Goal: Task Accomplishment & Management: Manage account settings

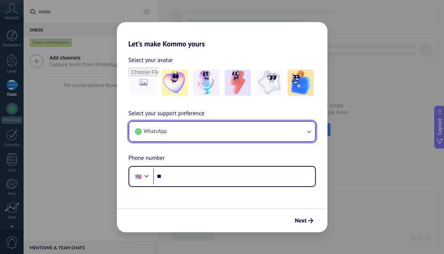
click at [196, 141] on button "WhatsApp" at bounding box center [222, 132] width 186 height 20
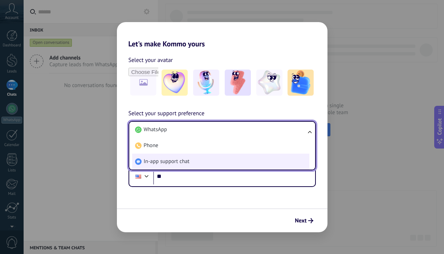
click at [196, 160] on li "In-app support chat" at bounding box center [220, 162] width 177 height 16
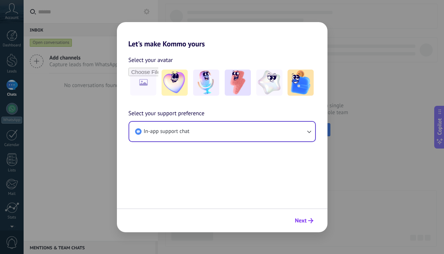
click at [304, 222] on span "Next" at bounding box center [301, 220] width 12 height 5
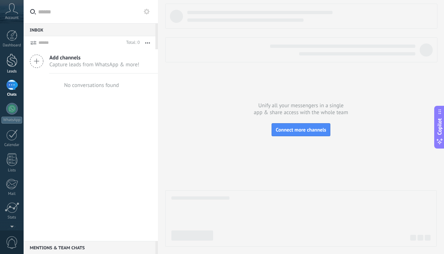
click at [13, 56] on div at bounding box center [12, 60] width 11 height 13
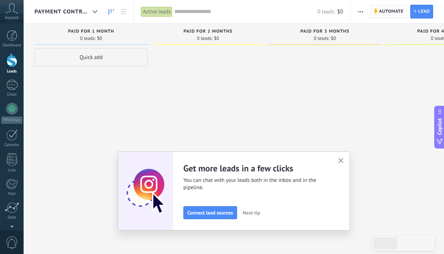
click at [391, 11] on span "Automate" at bounding box center [391, 11] width 24 height 13
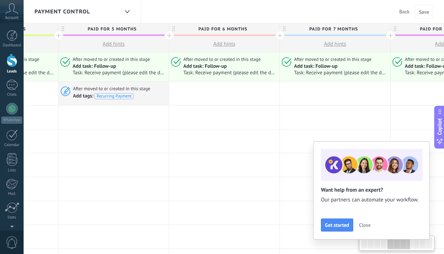
scroll to position [0, 489]
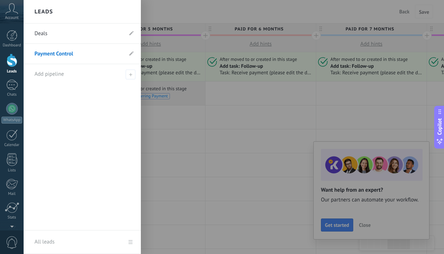
click at [51, 38] on link "Deals" at bounding box center [78, 34] width 88 height 20
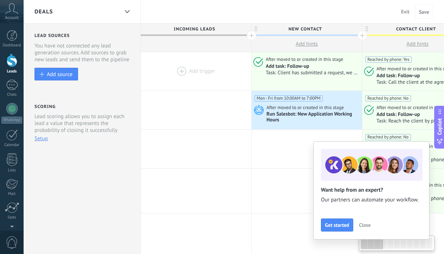
click at [203, 83] on div at bounding box center [196, 71] width 110 height 38
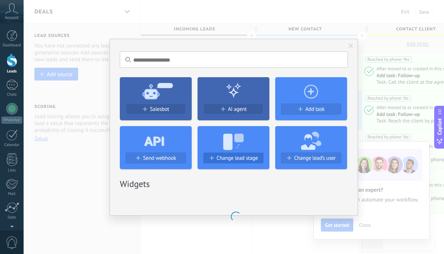
click at [226, 156] on span "Change lead stage" at bounding box center [237, 158] width 41 height 6
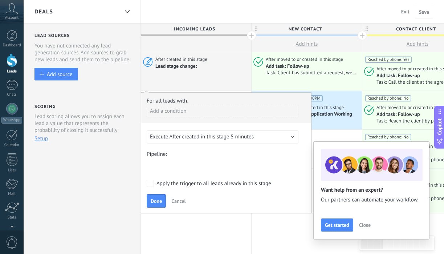
click at [162, 186] on div "Apply the trigger to all leads already in this stage" at bounding box center [213, 183] width 115 height 7
drag, startPoint x: 160, startPoint y: 204, endPoint x: 170, endPoint y: 202, distance: 10.1
click at [160, 204] on span "Done" at bounding box center [156, 201] width 11 height 5
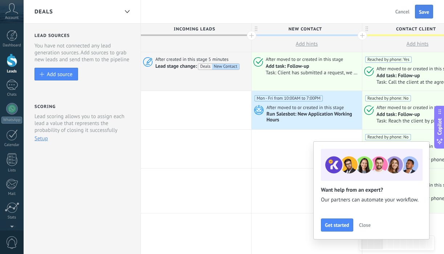
click at [431, 9] on button "Save" at bounding box center [424, 12] width 18 height 14
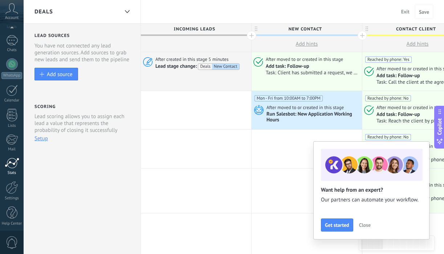
scroll to position [48, 0]
click at [13, 182] on div at bounding box center [12, 185] width 12 height 13
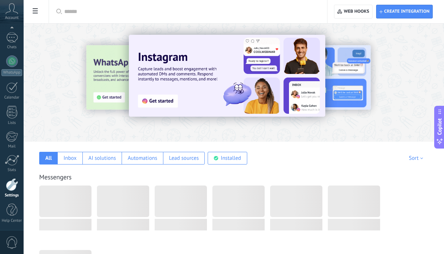
click at [33, 8] on span at bounding box center [35, 12] width 12 height 14
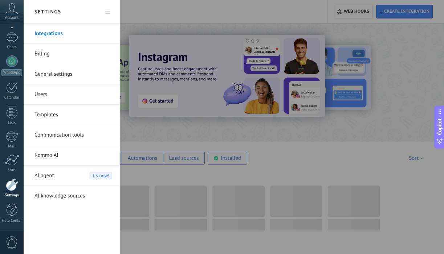
click at [54, 97] on link "Users" at bounding box center [73, 95] width 78 height 20
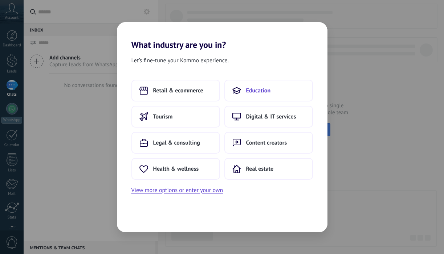
click at [256, 88] on span "Education" at bounding box center [258, 90] width 25 height 7
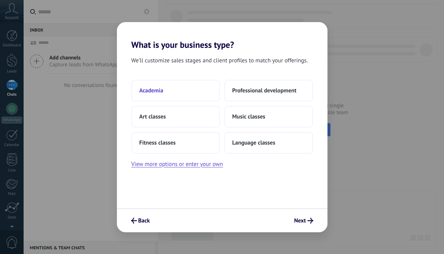
click at [194, 90] on button "Academia" at bounding box center [175, 91] width 89 height 22
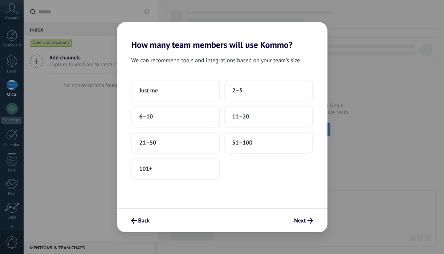
click at [194, 90] on button "Just me" at bounding box center [175, 91] width 89 height 22
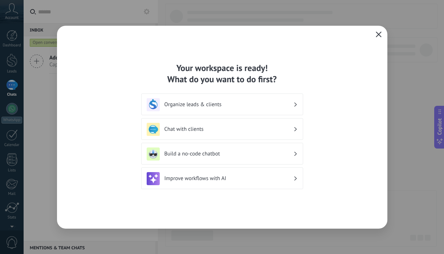
click at [380, 32] on icon "button" at bounding box center [379, 35] width 6 height 6
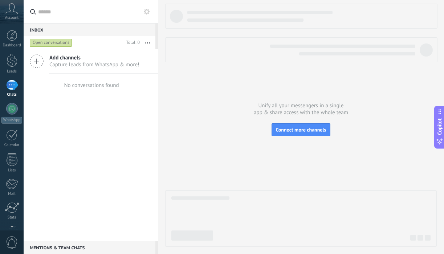
scroll to position [48, 0]
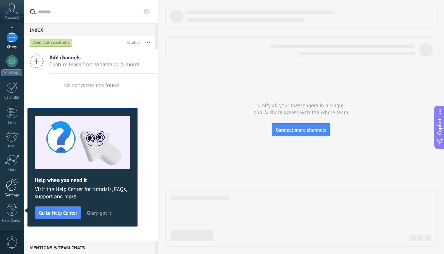
click at [13, 185] on div at bounding box center [12, 185] width 12 height 13
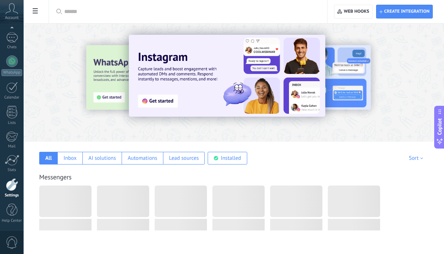
click at [31, 7] on span at bounding box center [35, 12] width 12 height 14
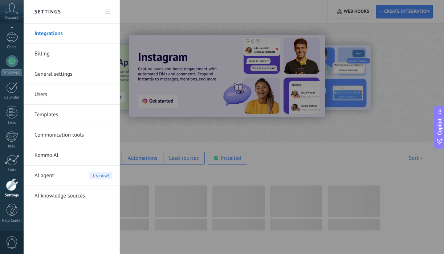
click at [63, 93] on link "Users" at bounding box center [73, 95] width 78 height 20
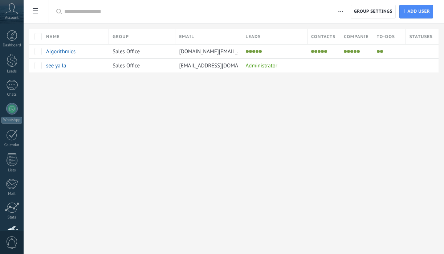
click at [99, 55] on div "Algorithmics" at bounding box center [73, 52] width 63 height 14
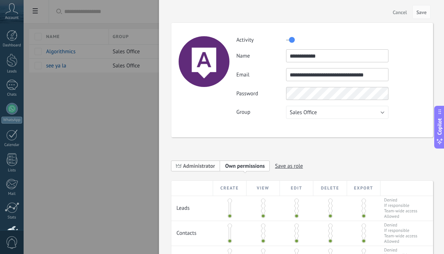
click at [200, 164] on span "Administrator" at bounding box center [199, 166] width 32 height 7
click at [420, 14] on span "Save" at bounding box center [421, 12] width 10 height 5
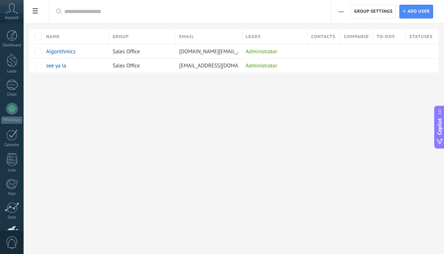
click at [374, 11] on span "Group settings" at bounding box center [373, 11] width 38 height 13
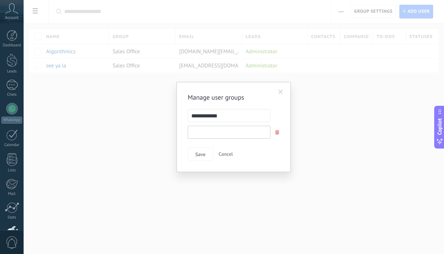
click at [246, 131] on input "text" at bounding box center [229, 132] width 83 height 13
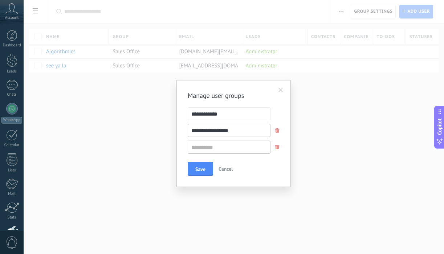
type input "**********"
click at [278, 144] on span at bounding box center [277, 148] width 12 height 12
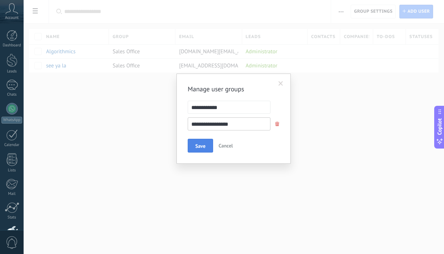
click at [205, 148] on button "Save" at bounding box center [200, 146] width 25 height 14
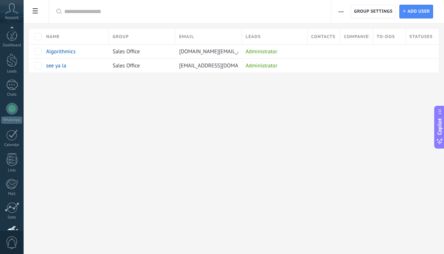
scroll to position [48, 0]
click at [14, 1] on div "Account" at bounding box center [12, 12] width 24 height 24
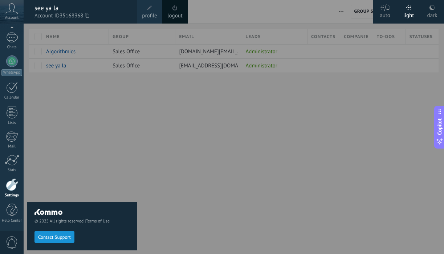
click at [174, 11] on span at bounding box center [175, 8] width 8 height 8
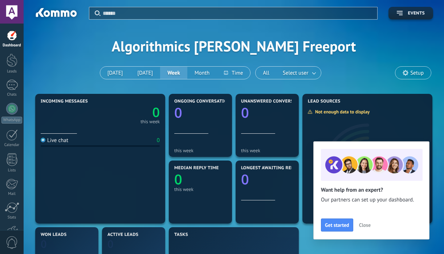
click at [212, 47] on div "Apply Events Algorithmics Clark Freeport Today Yesterday Week Month" at bounding box center [233, 46] width 398 height 92
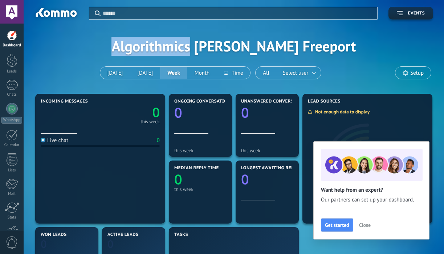
click at [212, 47] on div "Apply Events Algorithmics Clark Freeport Today Yesterday Week Month" at bounding box center [233, 46] width 398 height 92
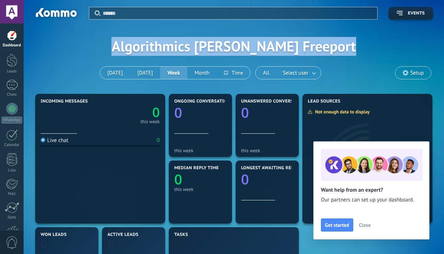
click at [212, 47] on div "Apply Events Algorithmics Clark Freeport Today Yesterday Week Month" at bounding box center [233, 46] width 398 height 92
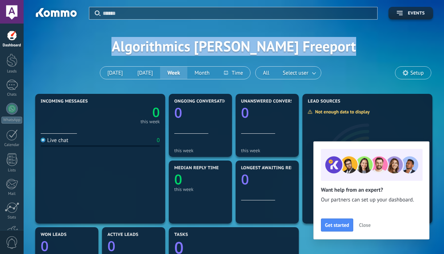
copy div "Algorithmics Clark Freeport"
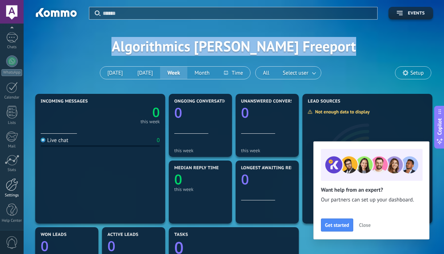
click at [11, 185] on div at bounding box center [12, 185] width 12 height 13
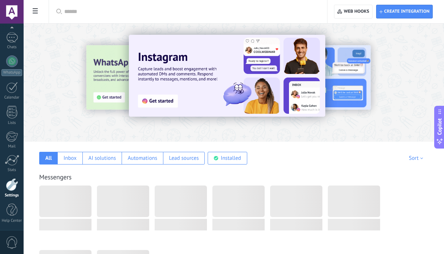
click at [33, 11] on icon at bounding box center [35, 10] width 5 height 5
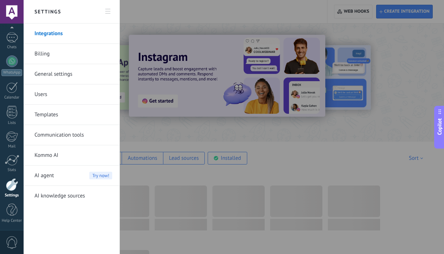
click at [45, 94] on link "Users" at bounding box center [73, 95] width 78 height 20
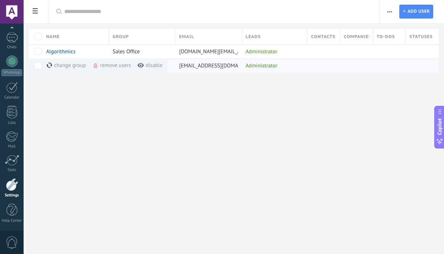
click at [107, 65] on div "remove users more" at bounding box center [126, 65] width 66 height 14
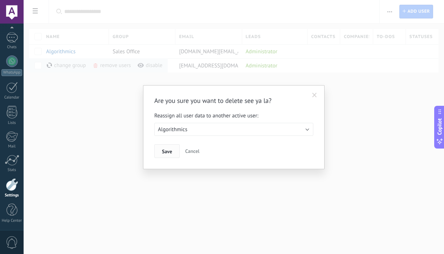
click at [171, 151] on span "Save" at bounding box center [167, 151] width 10 height 5
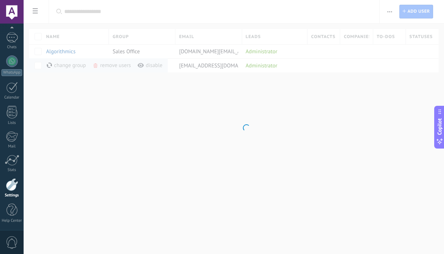
click at [390, 11] on body ".abccls-1,.abccls-2{fill-rule:evenodd}.abccls-2{fill:#fff} .abfcls-1{fill:none}…" at bounding box center [222, 127] width 444 height 254
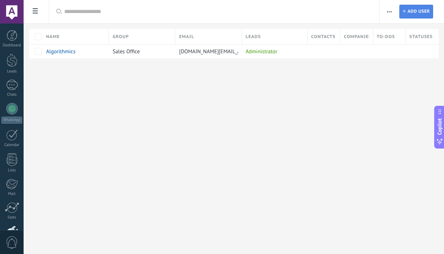
click at [418, 6] on span "Add user" at bounding box center [418, 11] width 22 height 13
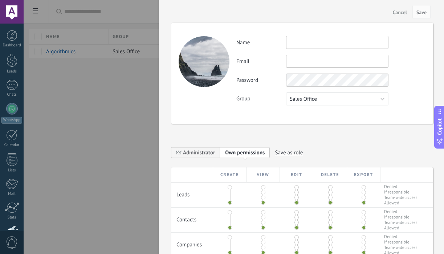
click at [300, 41] on input "text" at bounding box center [337, 42] width 102 height 13
click at [312, 44] on input "text" at bounding box center [337, 42] width 102 height 13
paste input "**********"
type input "**********"
click at [306, 66] on input "text" at bounding box center [337, 61] width 102 height 13
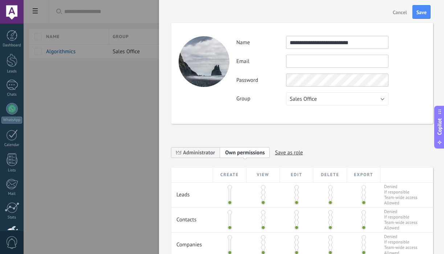
paste input "**********"
type input "**********"
click at [193, 135] on div "**********" at bounding box center [302, 202] width 262 height 389
click at [195, 150] on span "Administrator" at bounding box center [199, 153] width 32 height 7
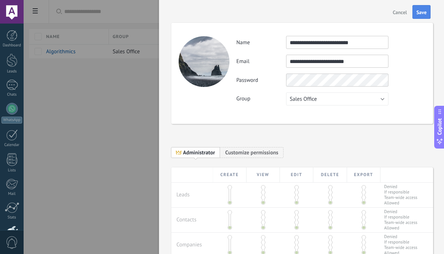
click at [423, 12] on span "Save" at bounding box center [421, 12] width 10 height 5
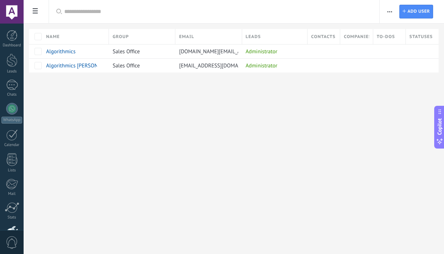
click at [17, 9] on div at bounding box center [12, 12] width 24 height 24
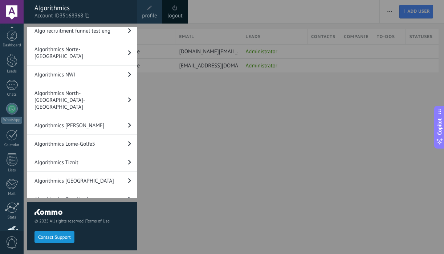
scroll to position [48, 0]
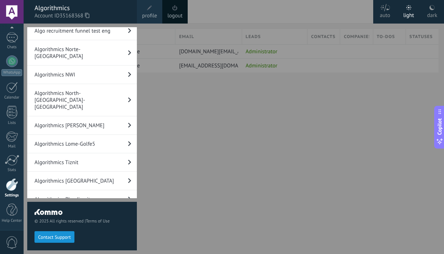
click at [89, 16] on icon at bounding box center [87, 15] width 4 height 5
click at [230, 119] on div at bounding box center [246, 127] width 444 height 254
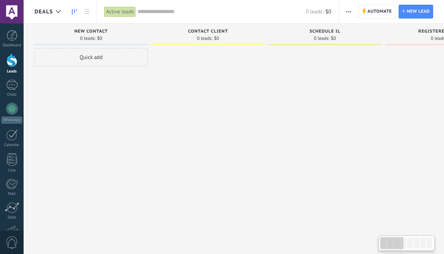
click at [378, 11] on span "Automate" at bounding box center [379, 11] width 24 height 13
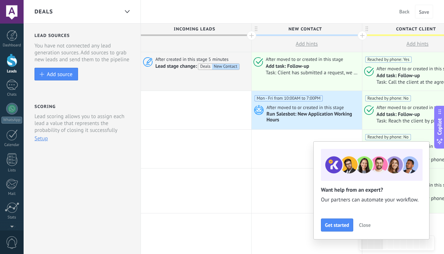
scroll to position [48, 0]
click at [11, 187] on div at bounding box center [12, 185] width 12 height 13
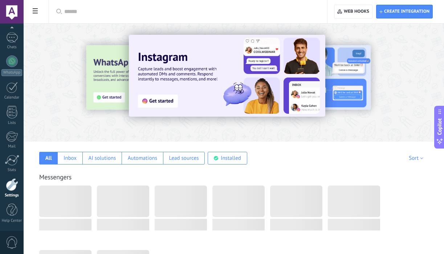
click at [38, 11] on span at bounding box center [35, 12] width 12 height 14
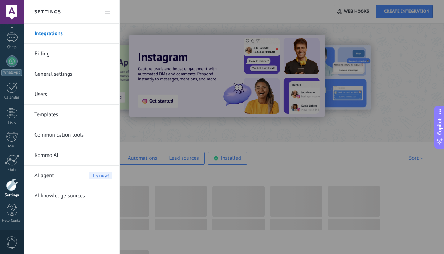
click at [39, 97] on link "Users" at bounding box center [73, 95] width 78 height 20
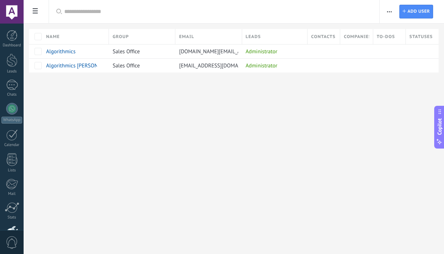
click at [389, 13] on span "button" at bounding box center [389, 12] width 5 height 14
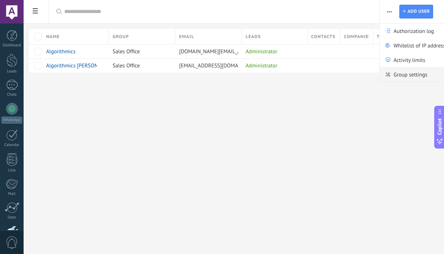
click at [396, 77] on span "Group settings" at bounding box center [410, 74] width 34 height 15
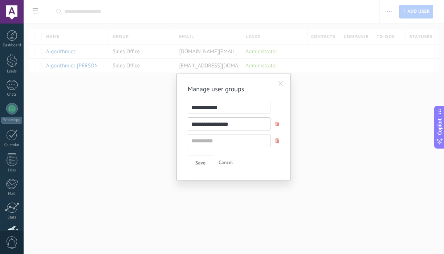
click at [364, 101] on div "**********" at bounding box center [234, 127] width 420 height 254
